Goal: Information Seeking & Learning: Learn about a topic

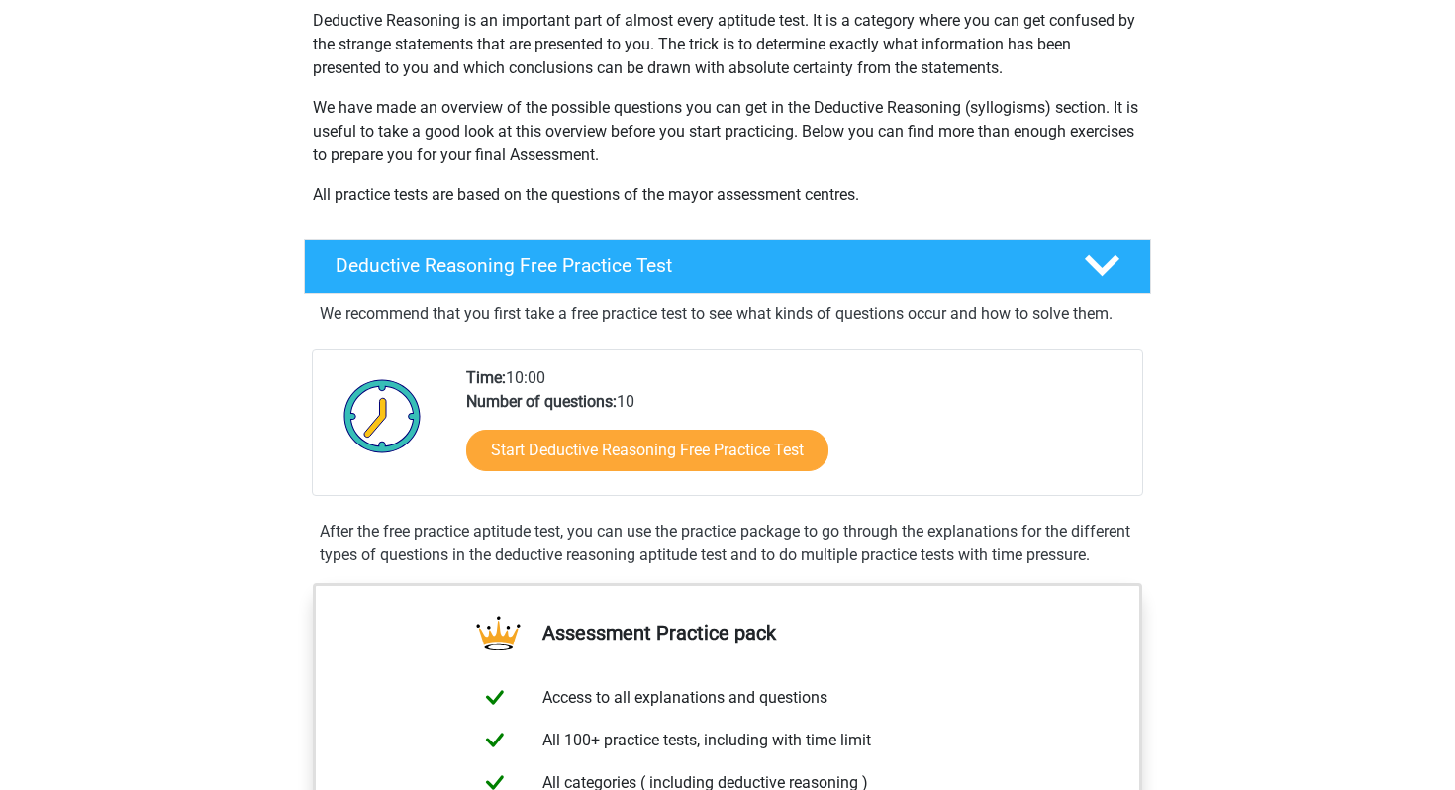
scroll to position [249, 0]
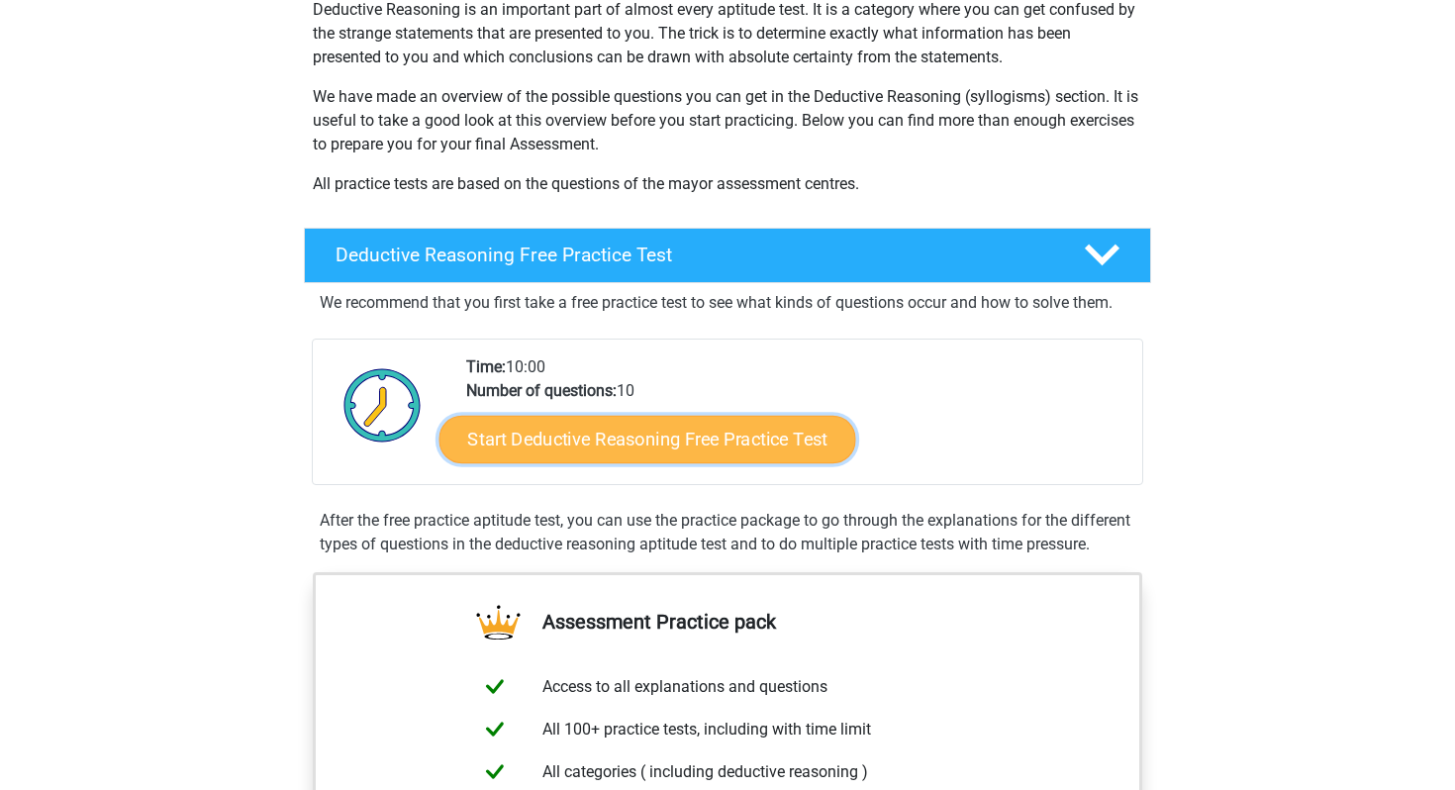
click at [655, 446] on link "Start Deductive Reasoning Free Practice Test" at bounding box center [648, 439] width 417 height 48
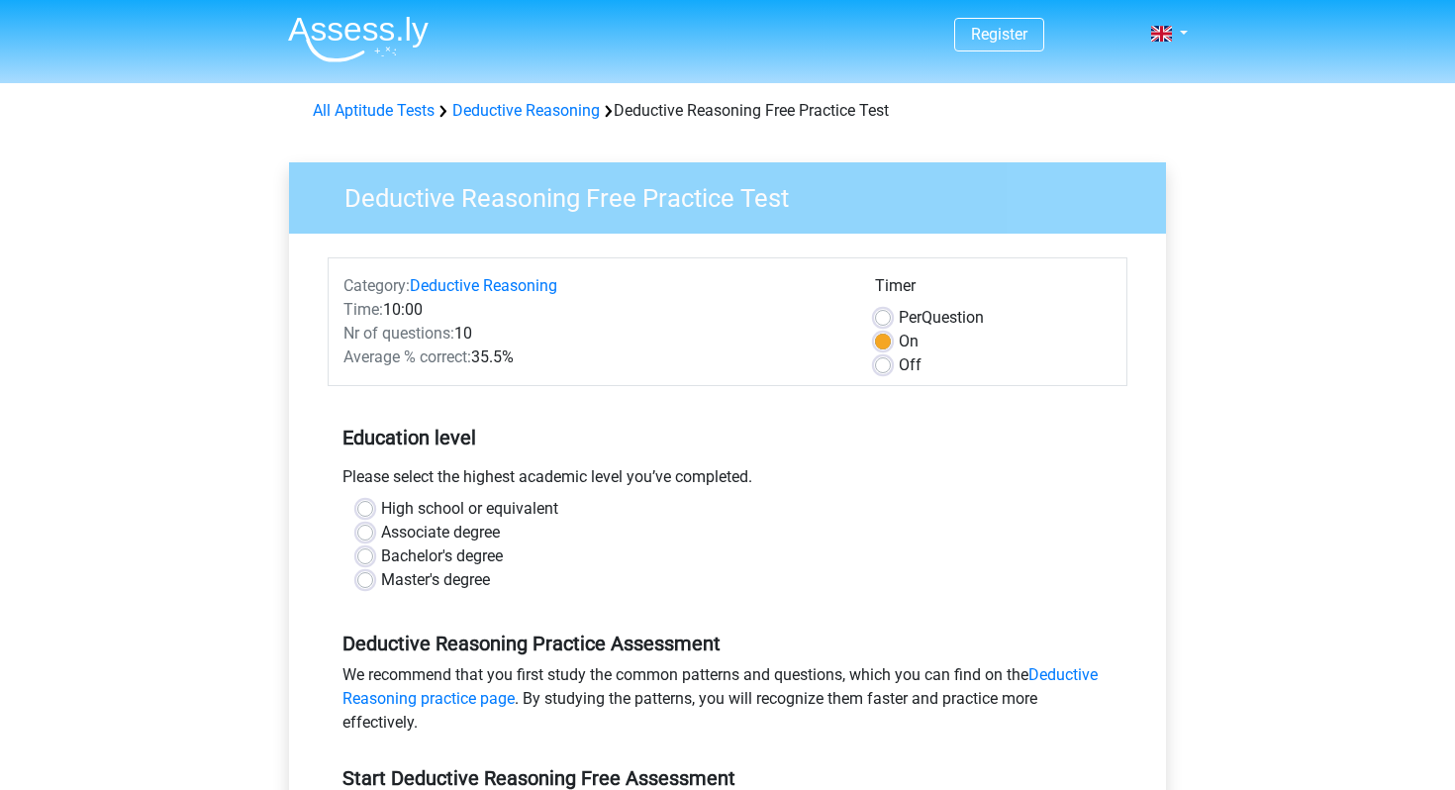
click at [379, 519] on div "High school or equivalent" at bounding box center [727, 509] width 740 height 24
click at [381, 509] on label "High school or equivalent" at bounding box center [469, 509] width 177 height 24
click at [364, 509] on input "High school or equivalent" at bounding box center [365, 507] width 16 height 20
radio input "true"
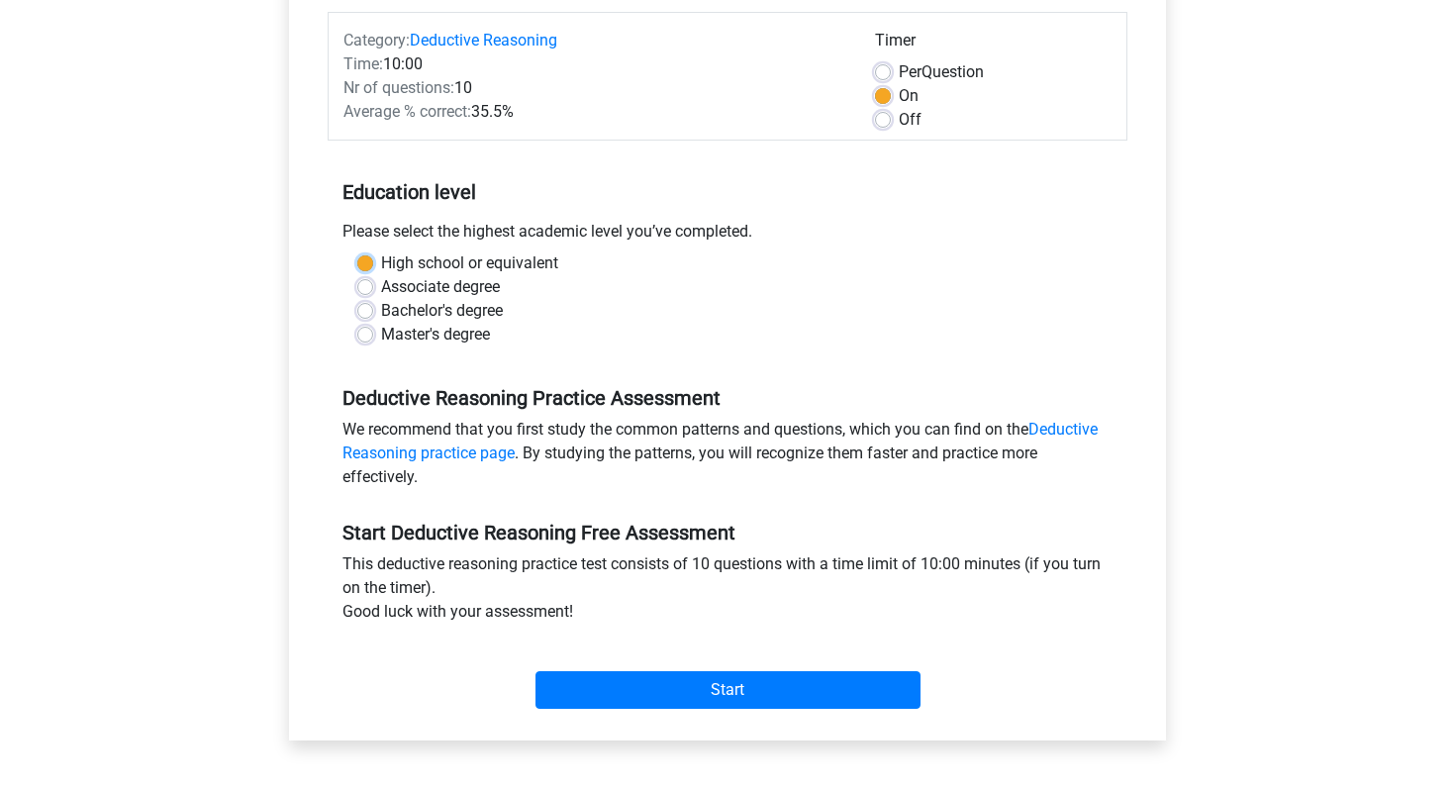
scroll to position [251, 0]
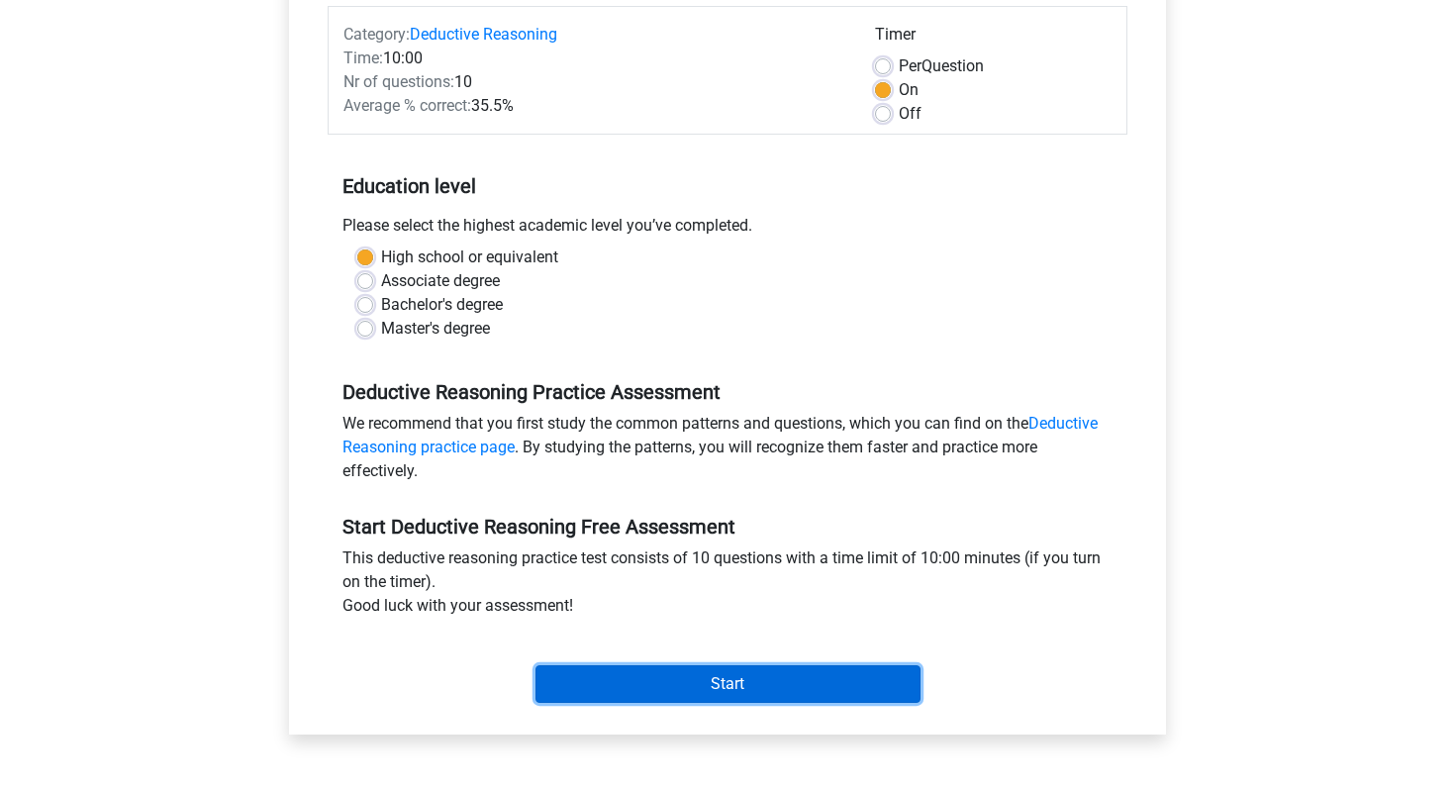
click at [571, 669] on input "Start" at bounding box center [728, 684] width 385 height 38
